Goal: Information Seeking & Learning: Find specific page/section

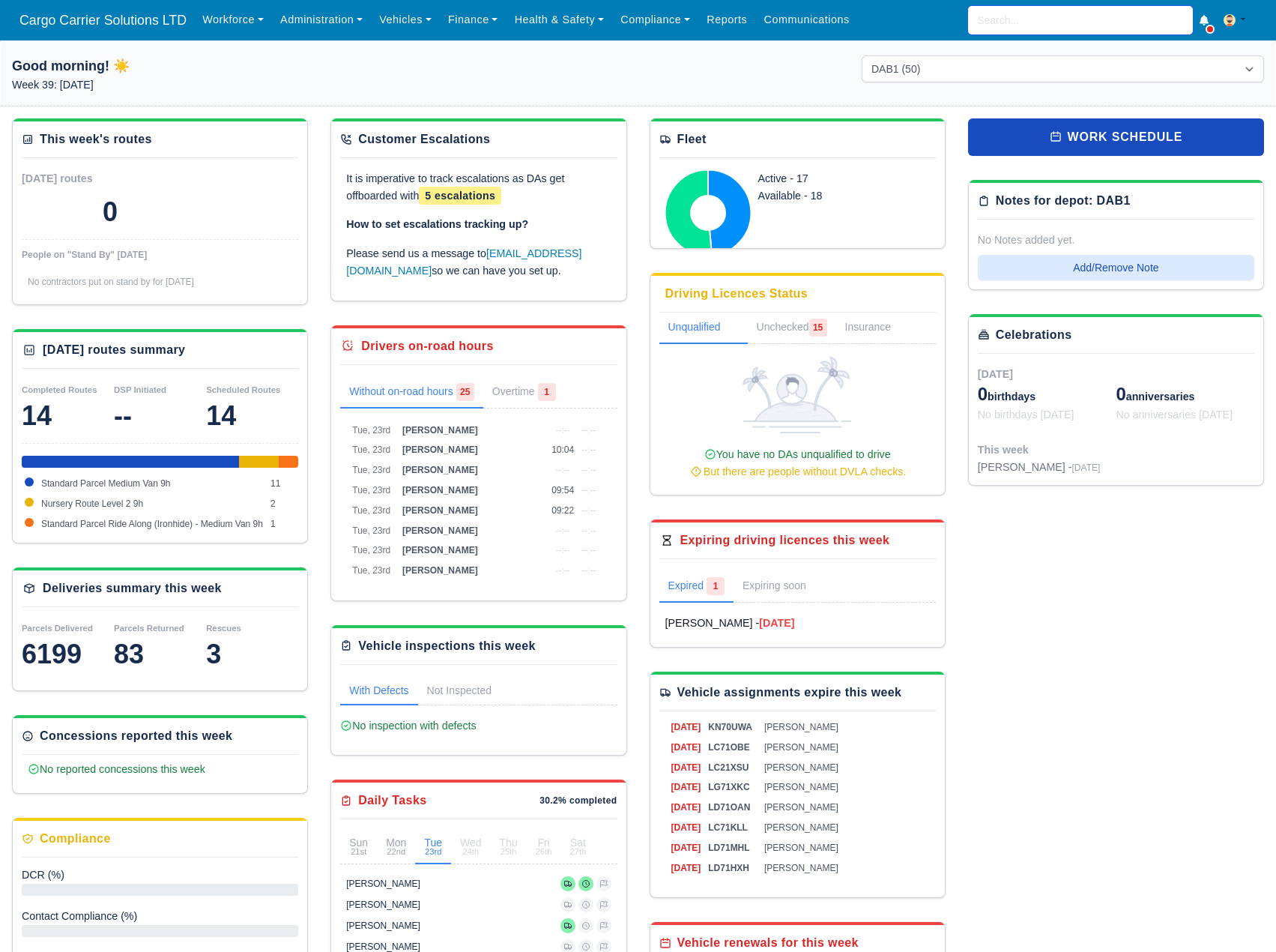
click at [1015, 20] on input "search" at bounding box center [1080, 20] width 225 height 28
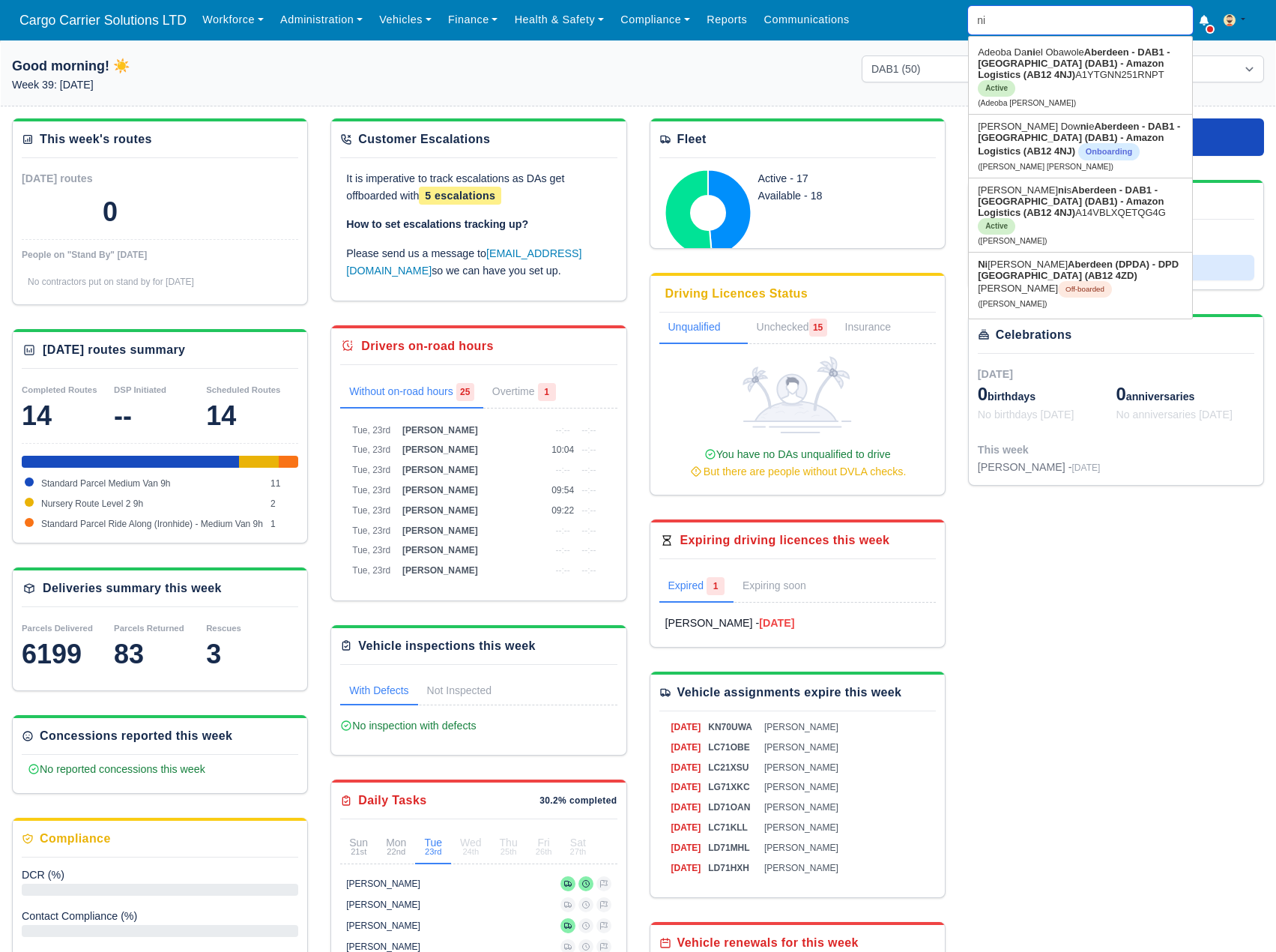
drag, startPoint x: 1027, startPoint y: 14, endPoint x: 973, endPoint y: 8, distance: 54.3
click at [973, 8] on input "ni" at bounding box center [1080, 20] width 225 height 28
type input "j"
type input "jam"
type input "jamie Johnston"
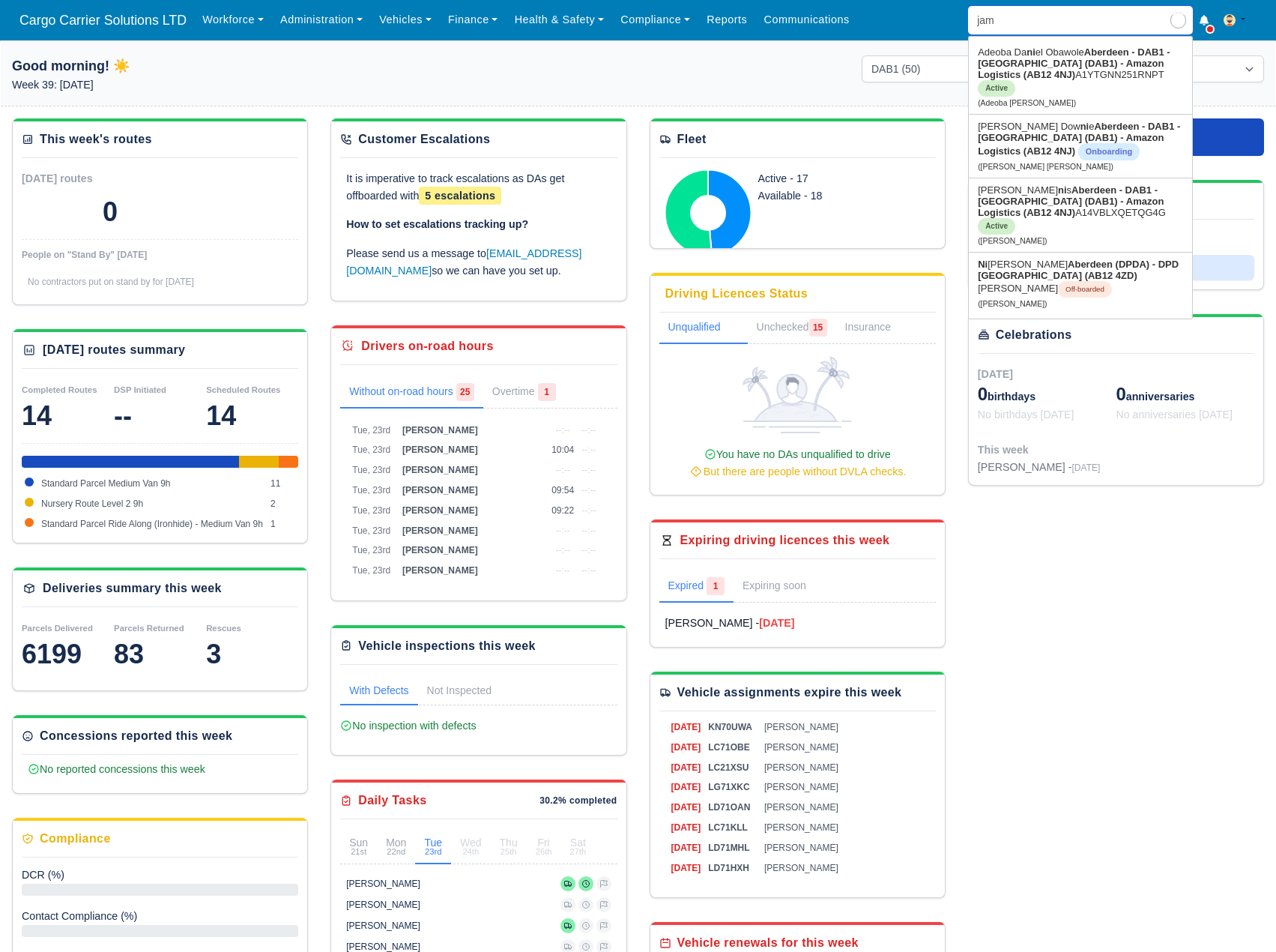
type input "jami"
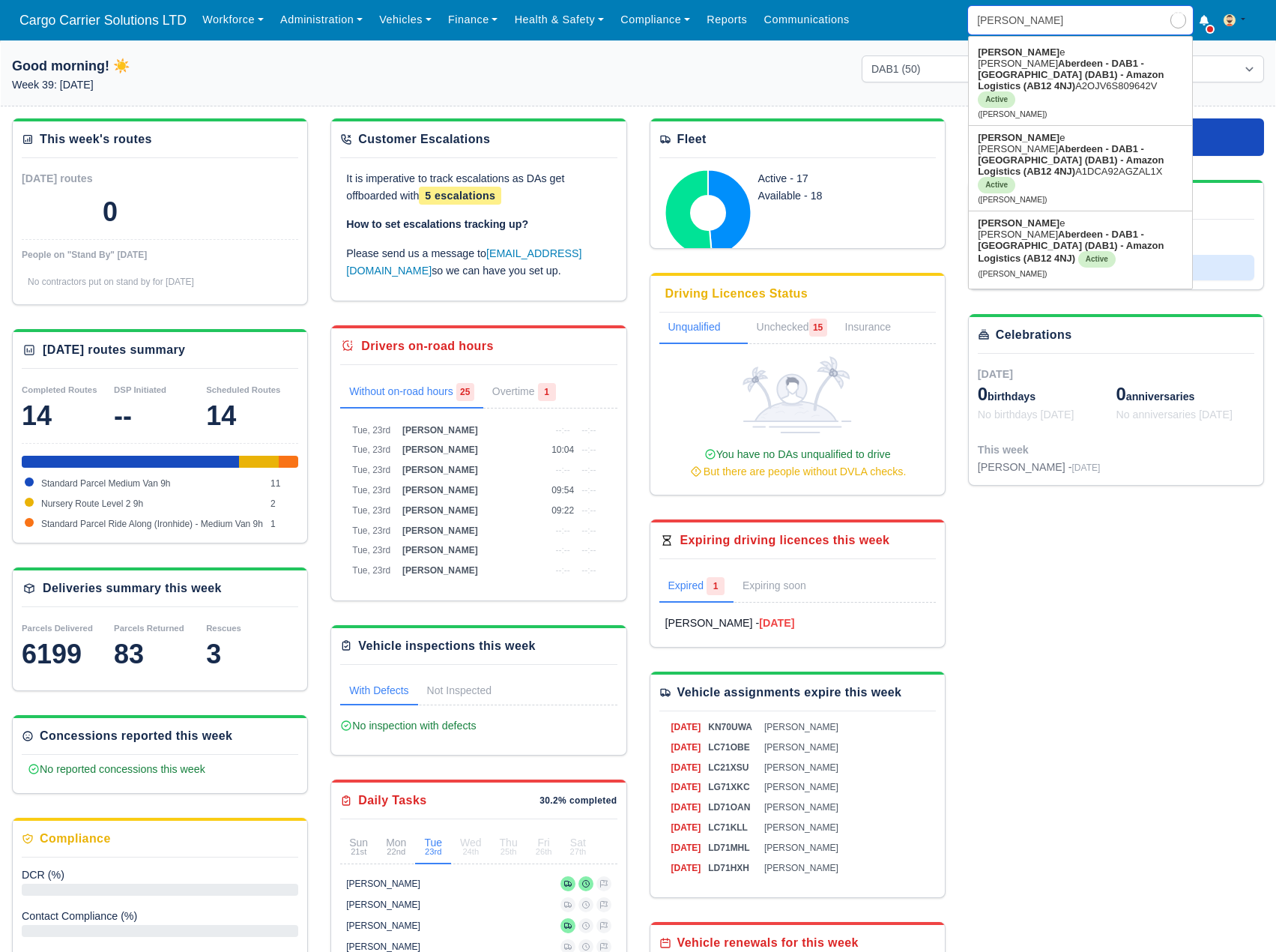
type input "jamie Johnston"
click at [1037, 67] on strong "Aberdeen - DAB1 - [GEOGRAPHIC_DATA] (DAB1) - Amazon Logistics (AB12 4NJ)" at bounding box center [1071, 74] width 185 height 34
type input "[PERSON_NAME]"
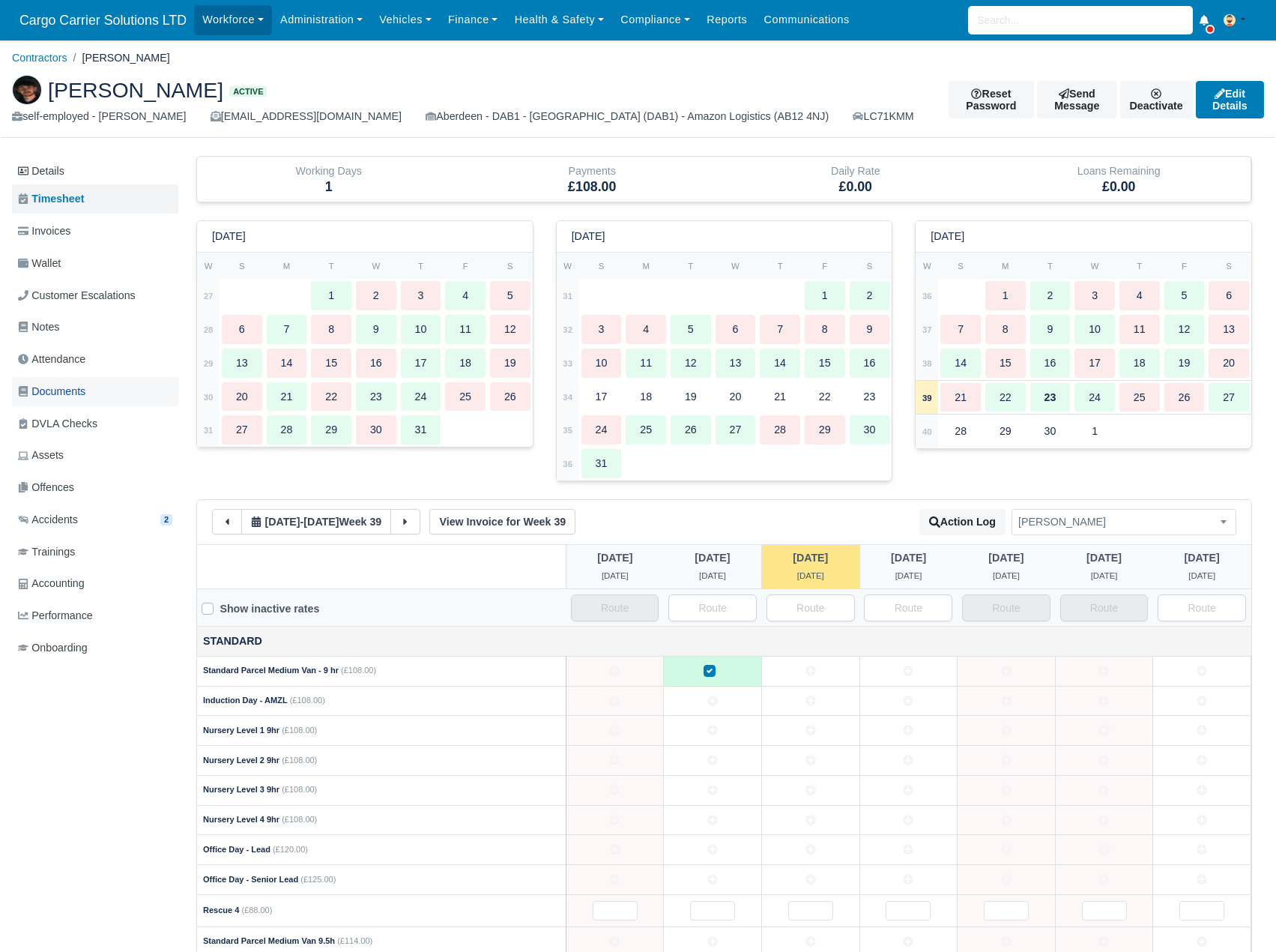
click at [52, 379] on link "Documents" at bounding box center [95, 392] width 166 height 29
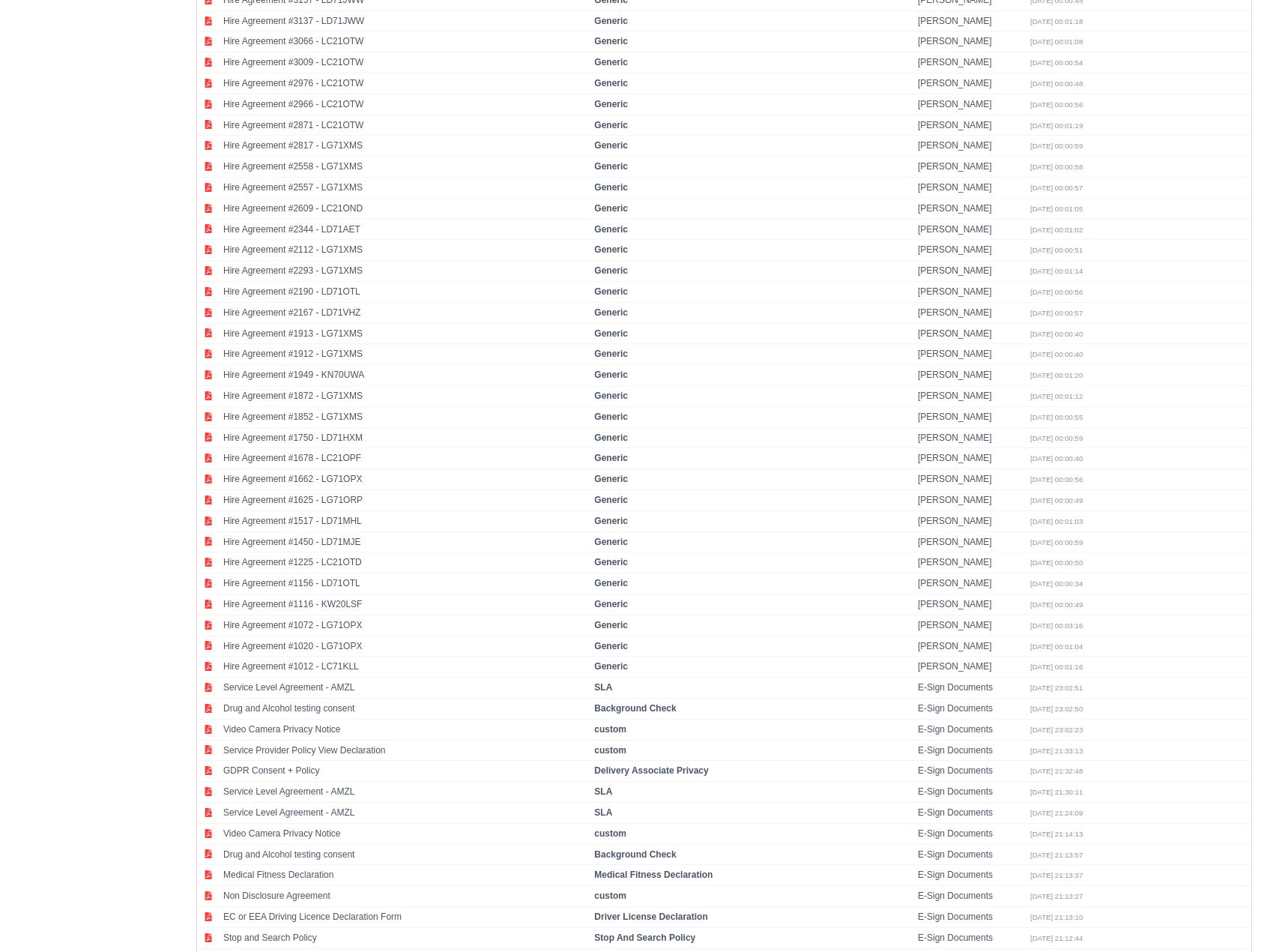
scroll to position [3633, 0]
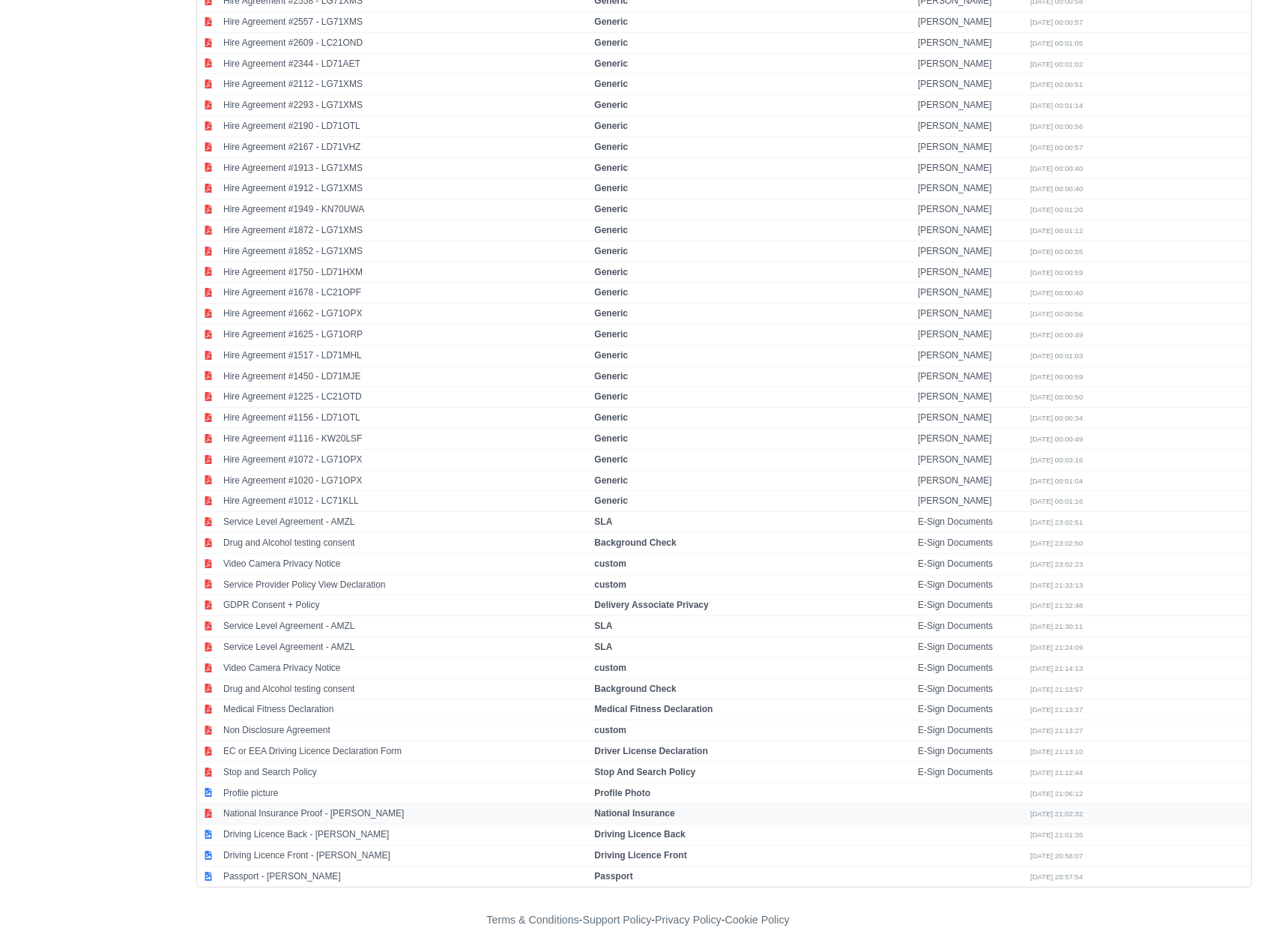
click at [273, 813] on td "National Insurance Proof - [PERSON_NAME]" at bounding box center [405, 813] width 371 height 21
select select "national-insurance"
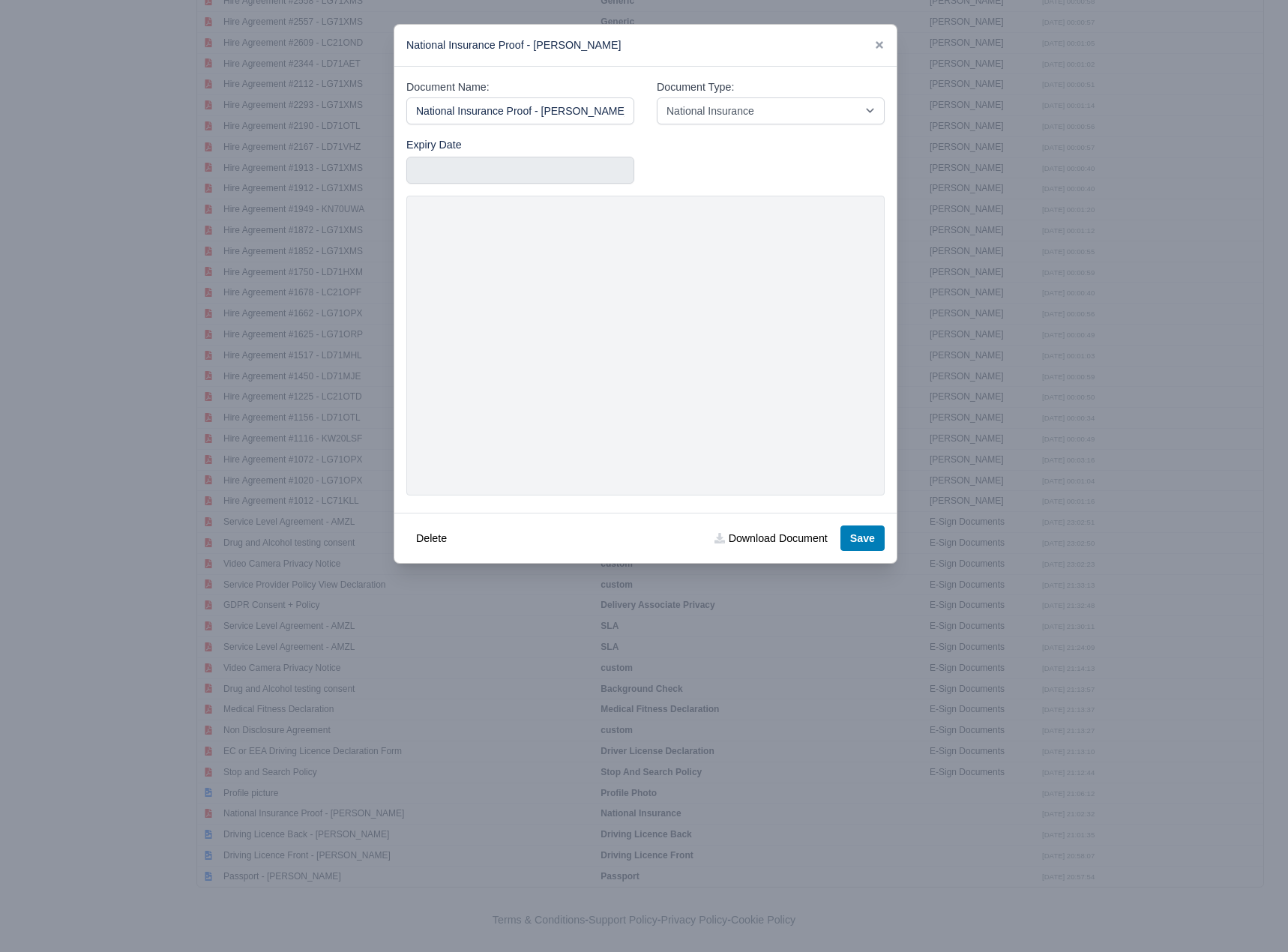
click at [780, 553] on div "Delete Download Document Save" at bounding box center [645, 538] width 502 height 51
click at [787, 541] on link "Download Document" at bounding box center [770, 537] width 132 height 25
click at [884, 42] on icon at bounding box center [879, 45] width 11 height 11
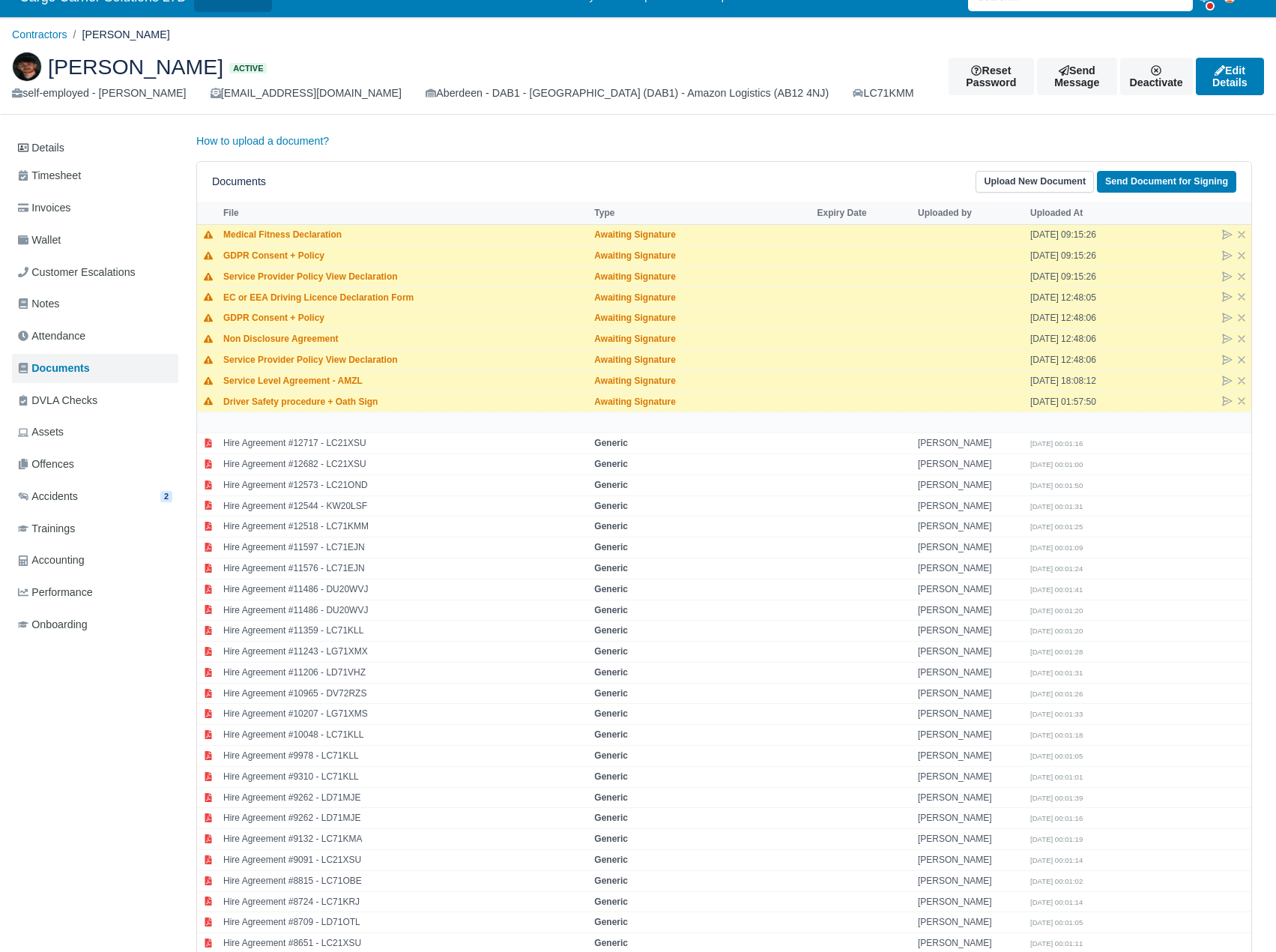
scroll to position [0, 0]
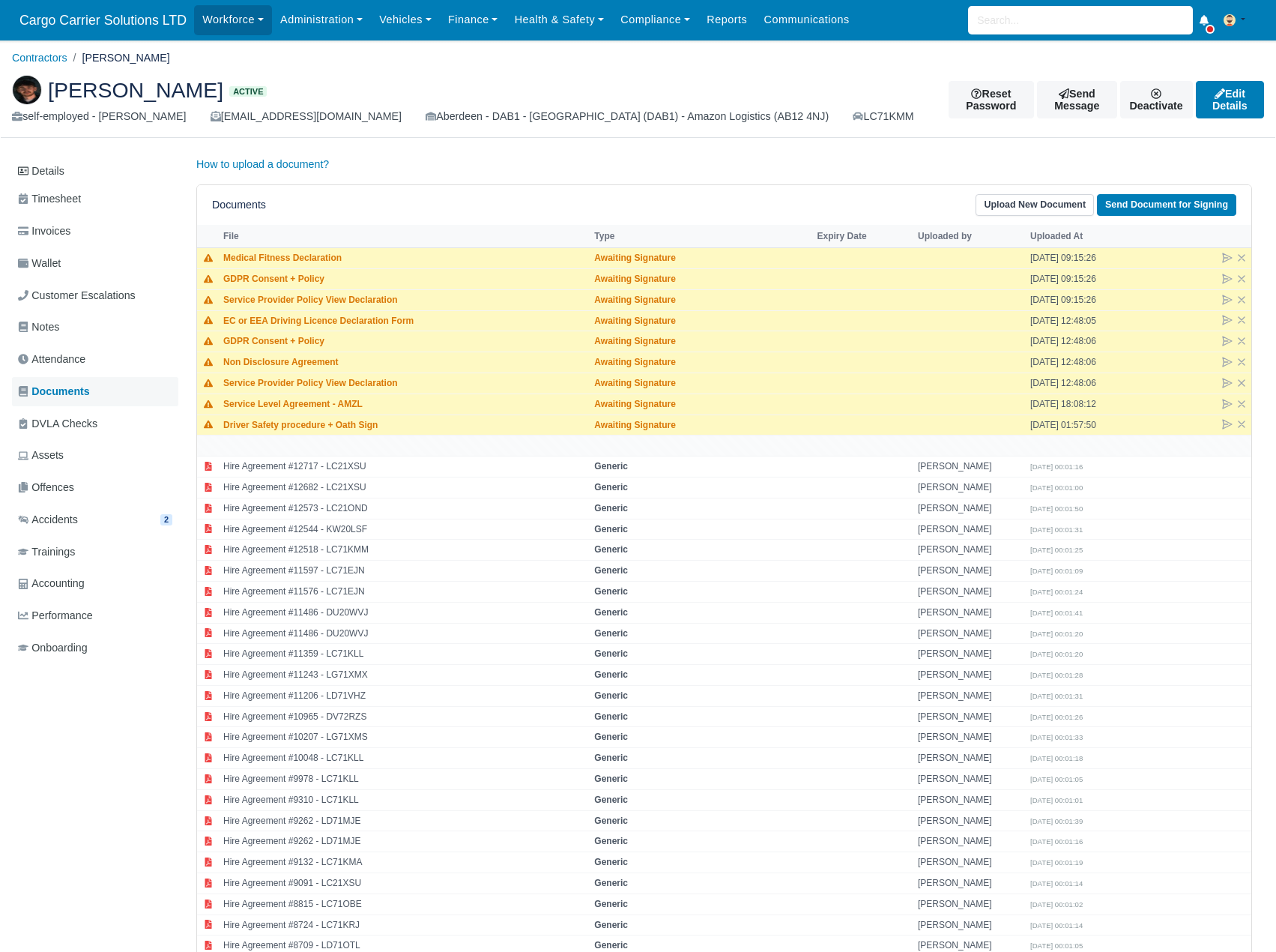
click at [54, 395] on span "Documents" at bounding box center [54, 392] width 72 height 17
click at [50, 486] on span "Offences" at bounding box center [45, 487] width 56 height 17
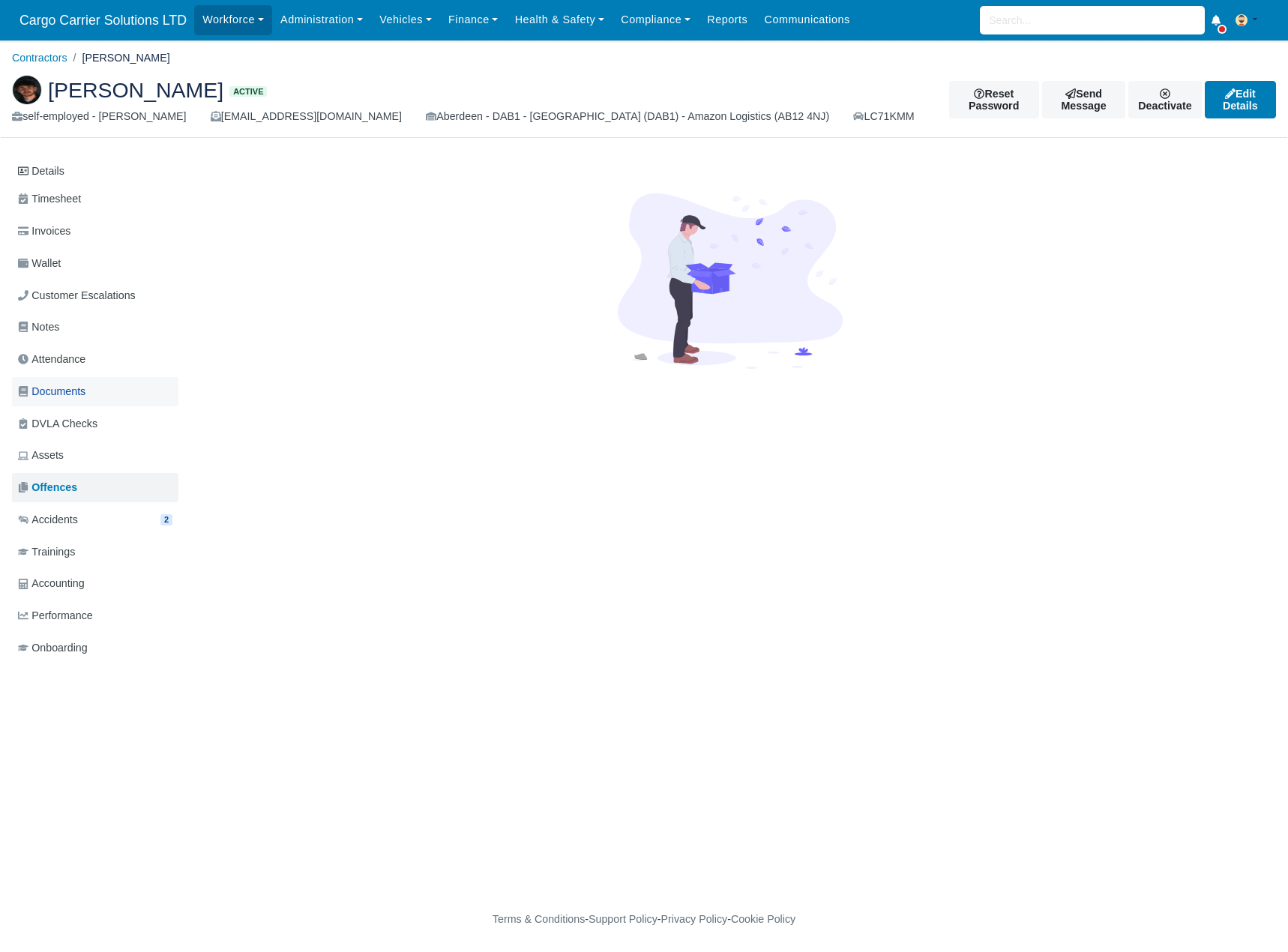
click at [69, 389] on span "Documents" at bounding box center [51, 392] width 67 height 17
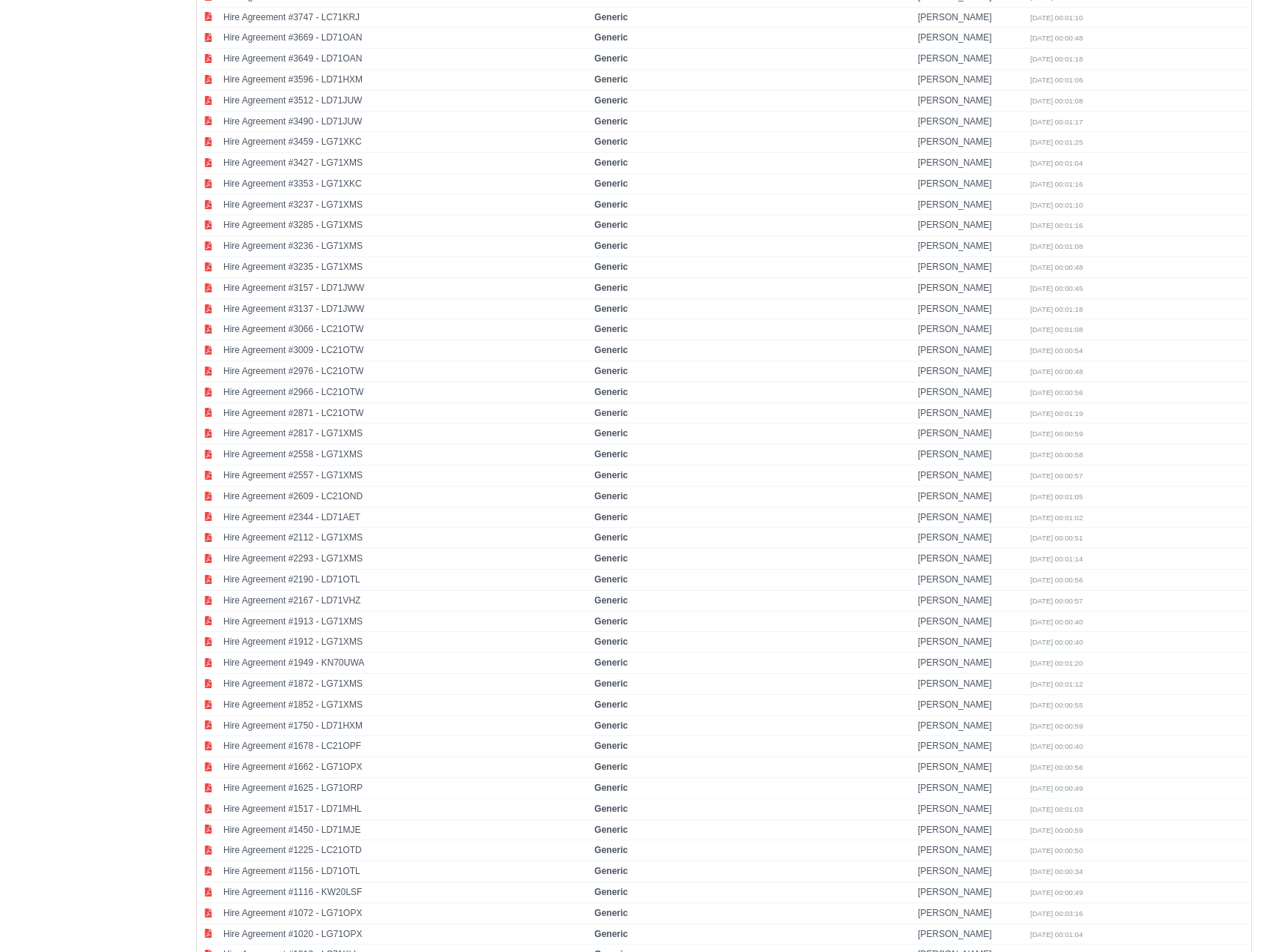
scroll to position [3622, 0]
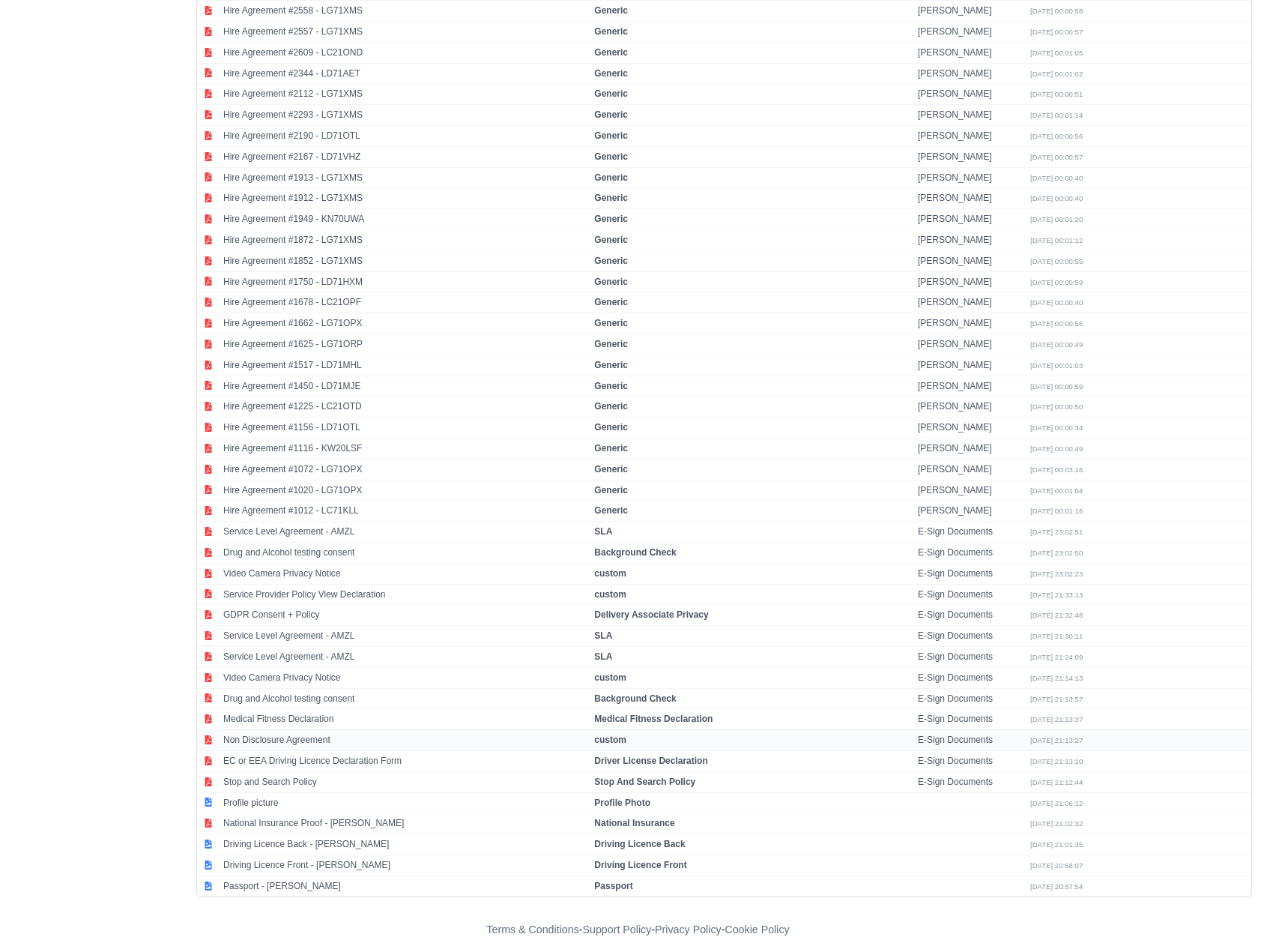
click at [248, 737] on td "Non Disclosure Agreement" at bounding box center [405, 740] width 371 height 21
select select "custom"
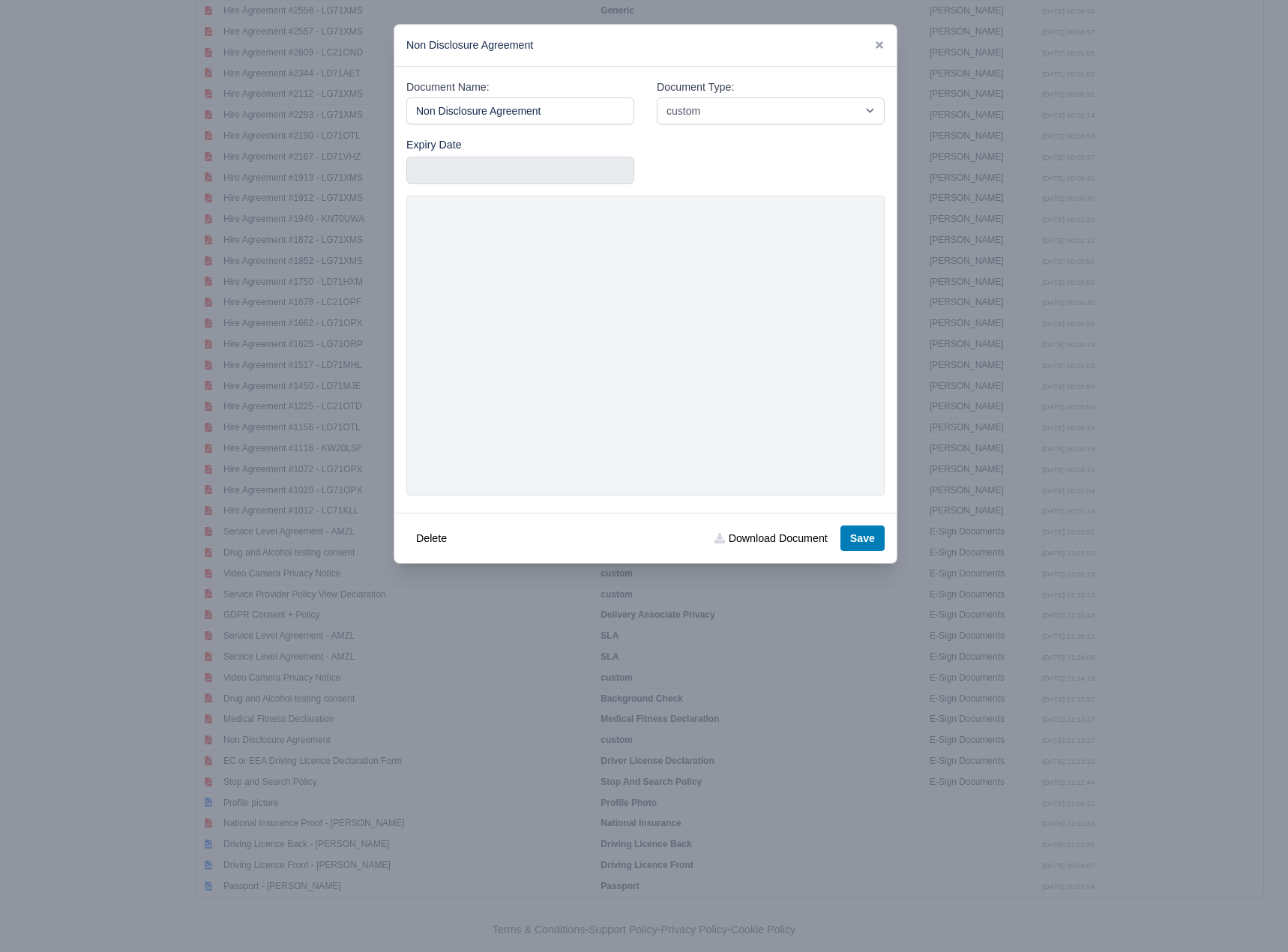
click at [872, 44] on div "Non Disclosure Agreement" at bounding box center [645, 45] width 502 height 42
click at [882, 48] on icon at bounding box center [879, 45] width 8 height 8
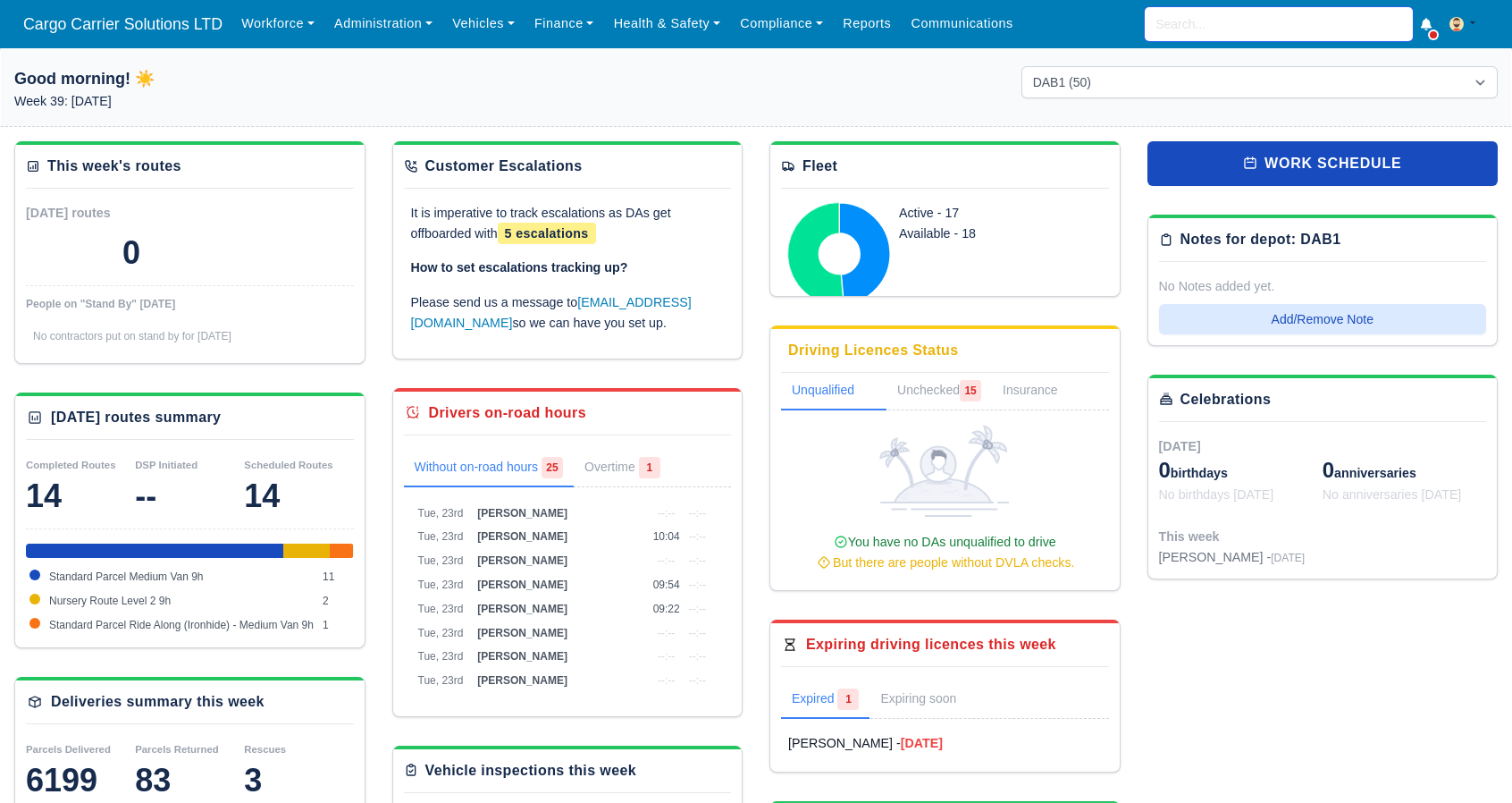
click at [1198, 24] on input "search" at bounding box center [1278, 24] width 268 height 34
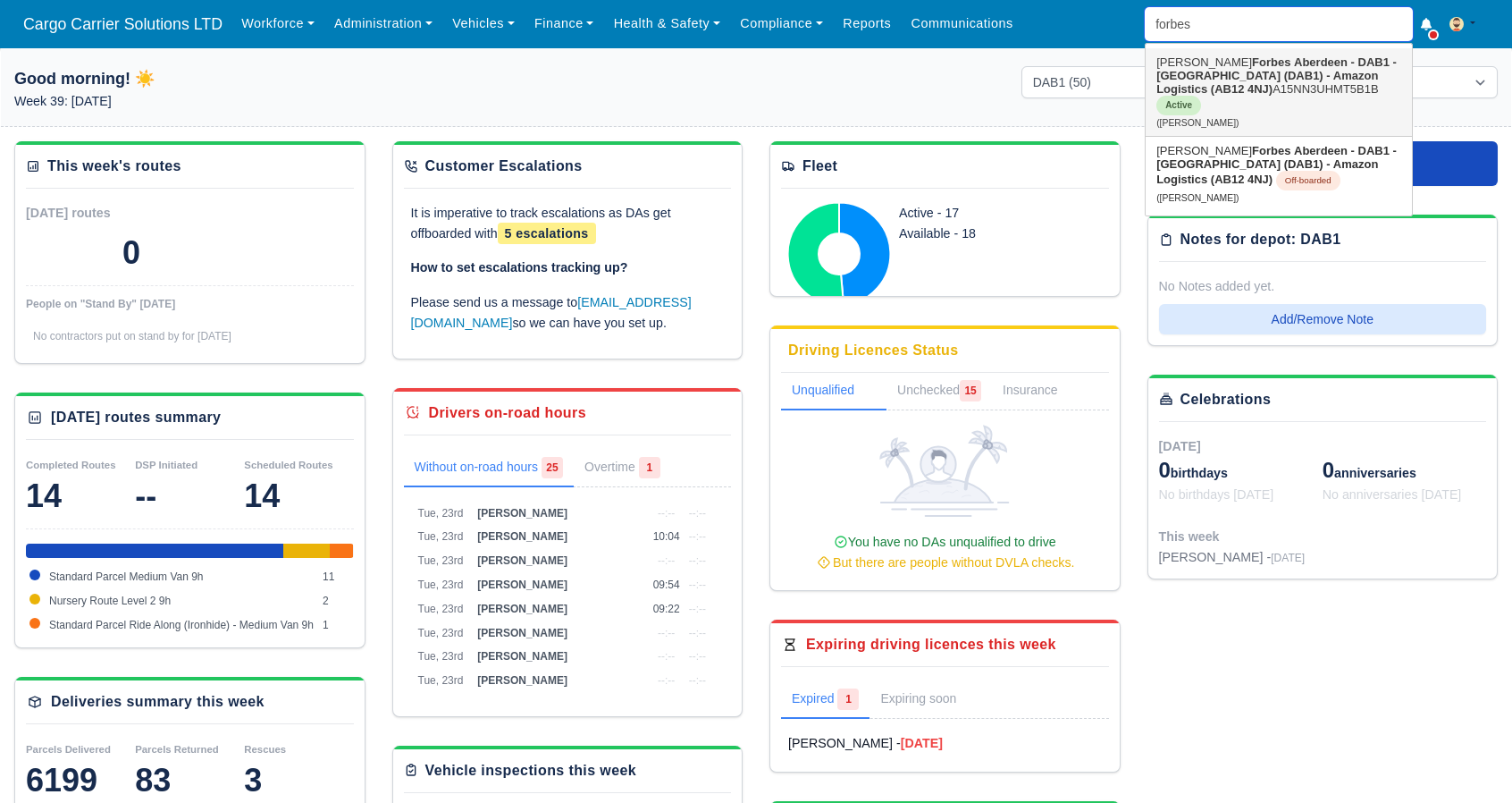
type input "forbes"
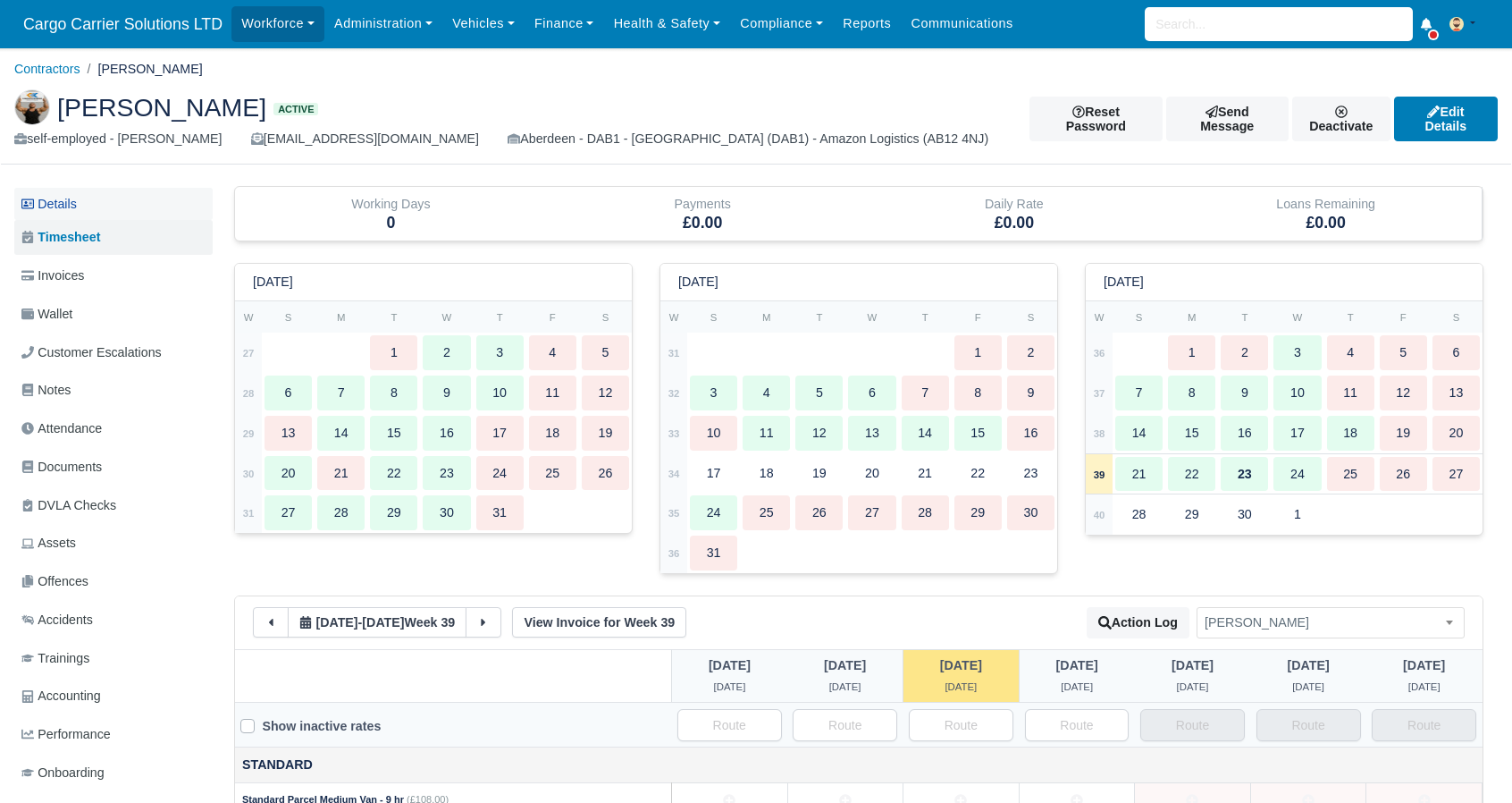
click at [104, 210] on link "Details" at bounding box center [113, 204] width 198 height 33
